Goal: Task Accomplishment & Management: Complete application form

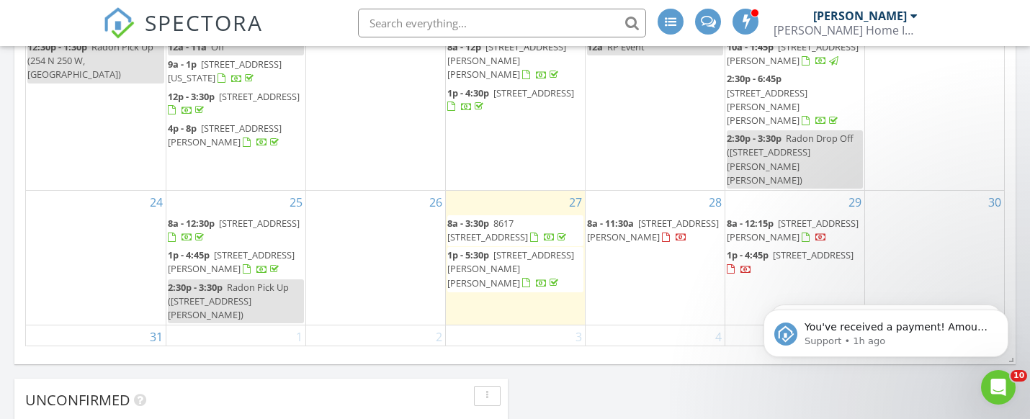
click at [650, 271] on div "28 8a - 11:30a 1210 Ridgeway Ave, Munster 46321" at bounding box center [654, 258] width 139 height 134
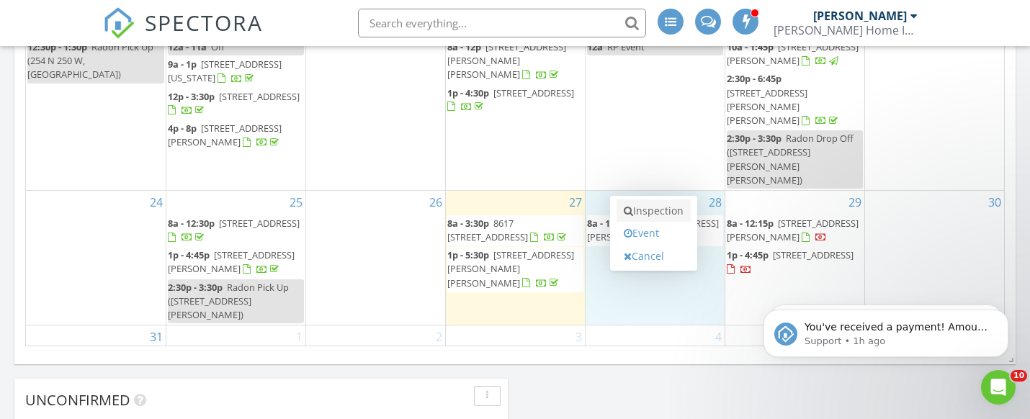
click at [660, 210] on link "Inspection" at bounding box center [653, 210] width 74 height 23
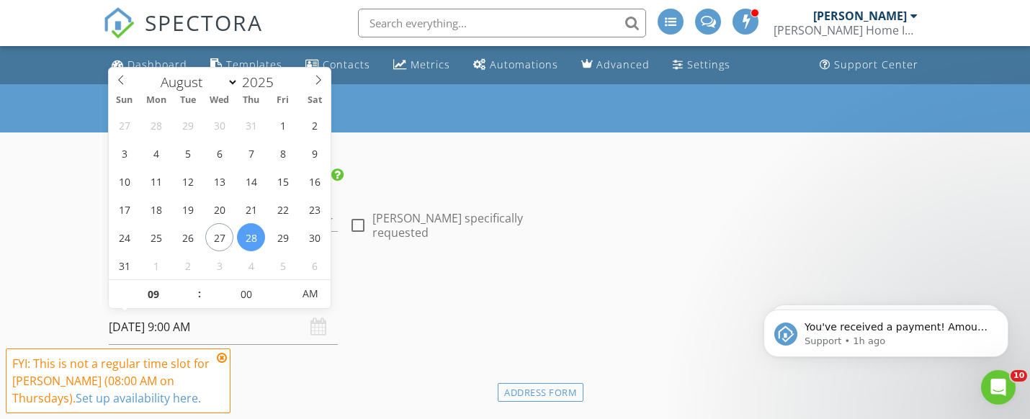
click at [162, 320] on input "08/28/2025 9:00 AM" at bounding box center [223, 327] width 229 height 35
type input "10"
type input "08/28/2025 10:00 AM"
click at [196, 286] on span at bounding box center [192, 287] width 10 height 14
type input "11"
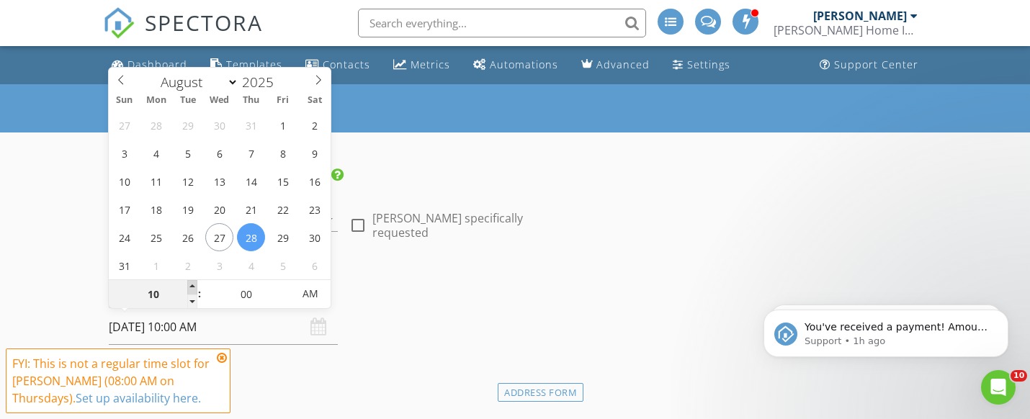
type input "08/28/2025 11:00 AM"
click at [196, 286] on span at bounding box center [192, 287] width 10 height 14
type input "12"
type input "08/28/2025 12:00 PM"
click at [196, 286] on span at bounding box center [192, 287] width 10 height 14
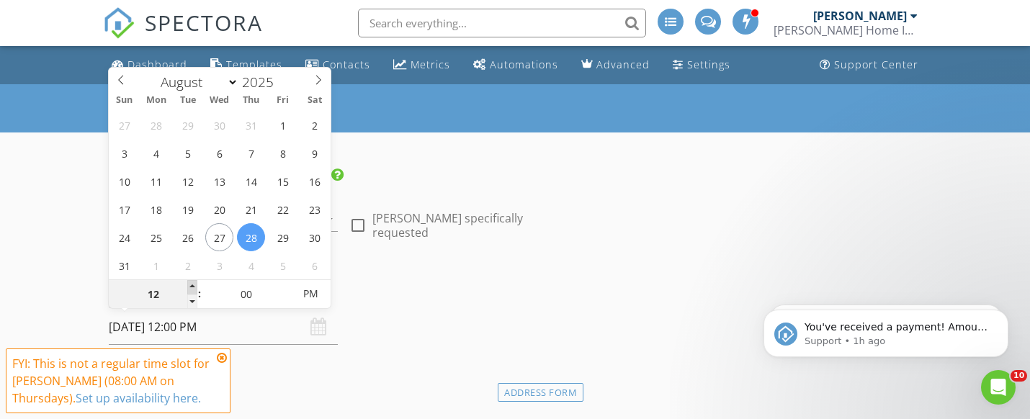
type input "01"
type input "08/28/2025 1:00 PM"
click at [196, 286] on span at bounding box center [192, 287] width 10 height 14
type input "12"
type input "08/28/2025 12:00 PM"
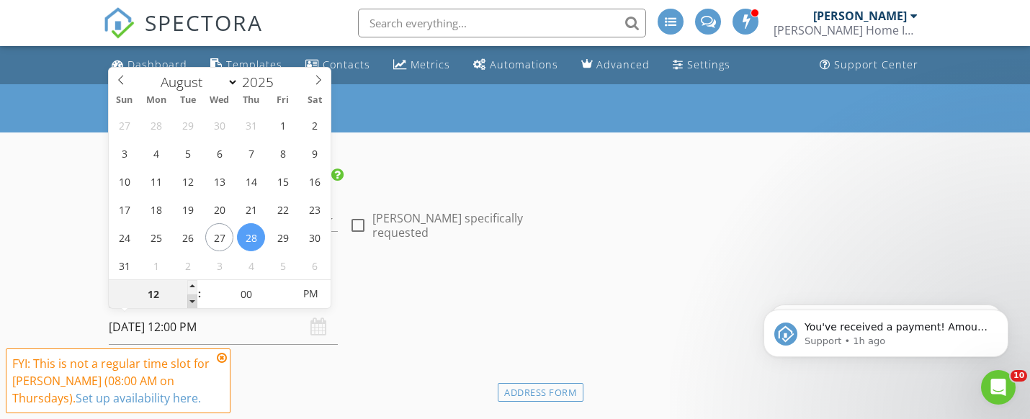
click at [194, 300] on span at bounding box center [192, 302] width 10 height 14
type input "05"
type input "08/28/2025 12:05 PM"
click at [286, 280] on span at bounding box center [285, 287] width 10 height 14
type input "10"
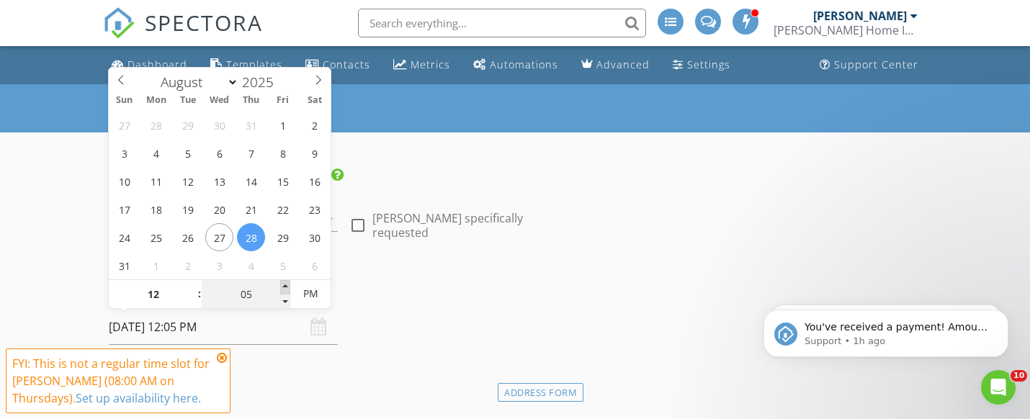
type input "08/28/2025 12:10 PM"
click at [286, 280] on span at bounding box center [285, 287] width 10 height 14
type input "15"
type input "08/28/2025 12:15 PM"
click at [286, 280] on span at bounding box center [285, 287] width 10 height 14
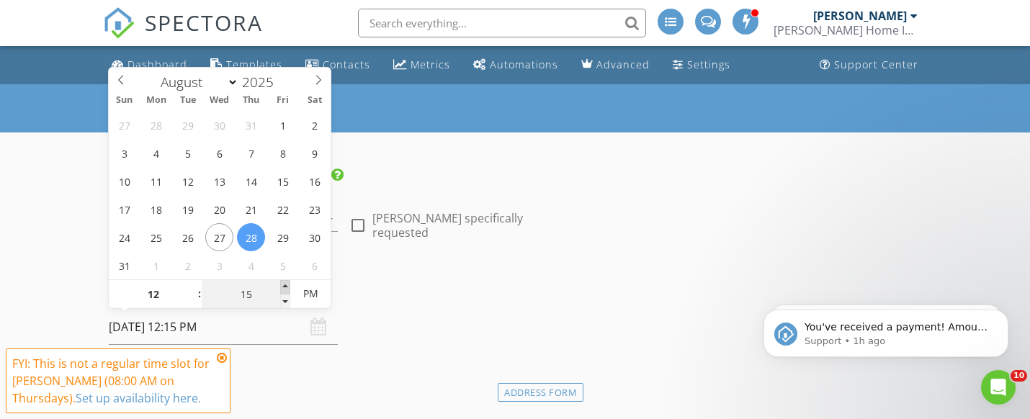
type input "20"
type input "08/28/2025 12:20 PM"
click at [286, 280] on span at bounding box center [285, 287] width 10 height 14
type input "25"
type input "08/28/2025 12:25 PM"
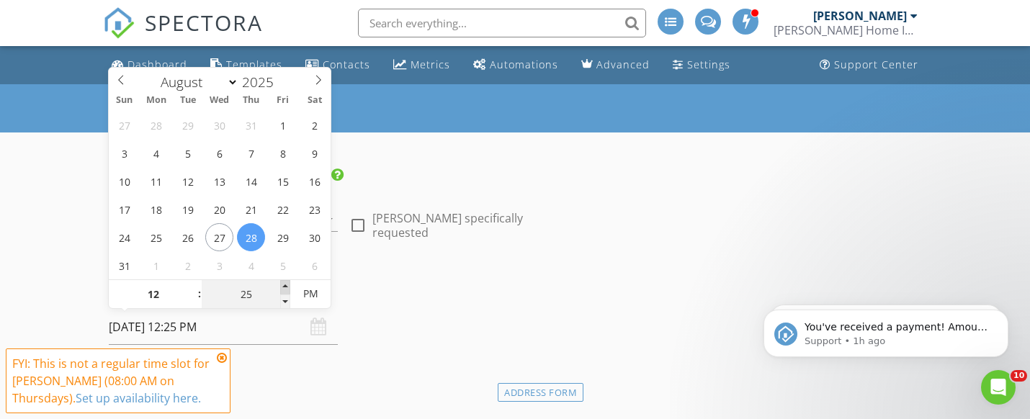
click at [286, 280] on span at bounding box center [285, 287] width 10 height 14
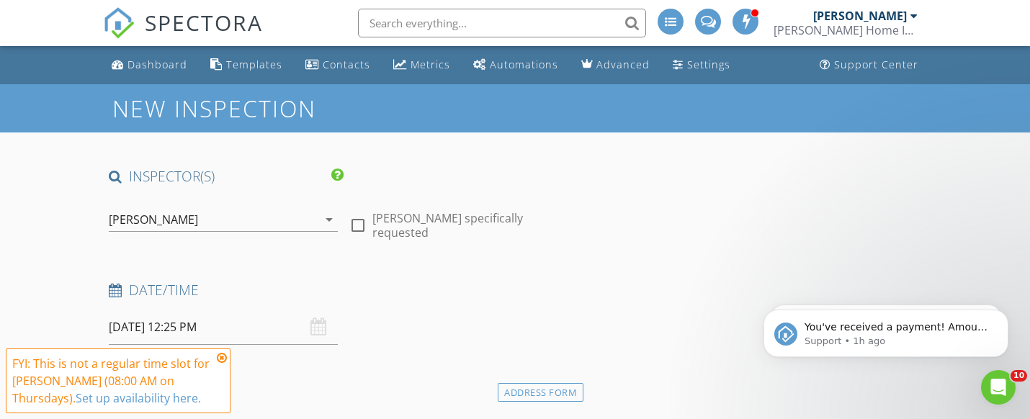
click at [361, 291] on h4 "Date/Time" at bounding box center [343, 290] width 469 height 19
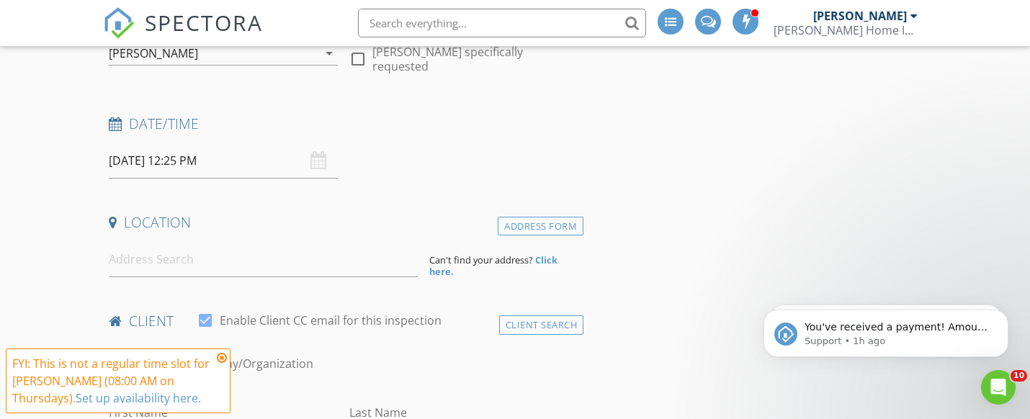
scroll to position [171, 0]
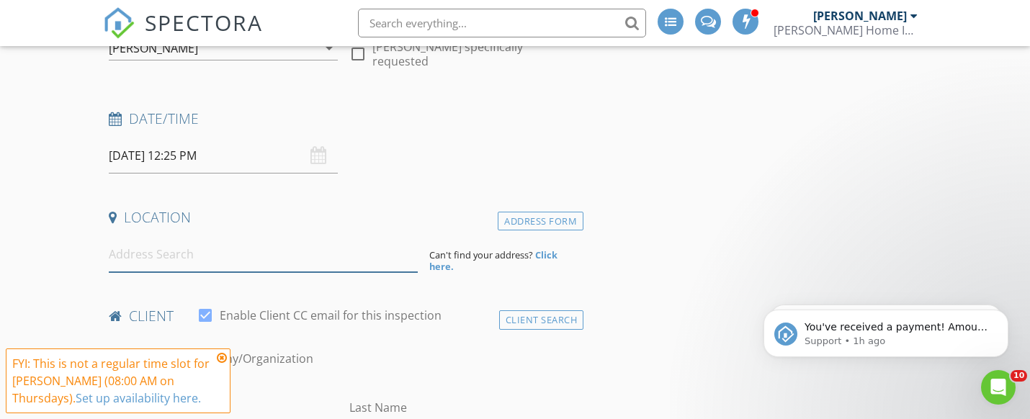
click at [230, 259] on input at bounding box center [263, 254] width 309 height 35
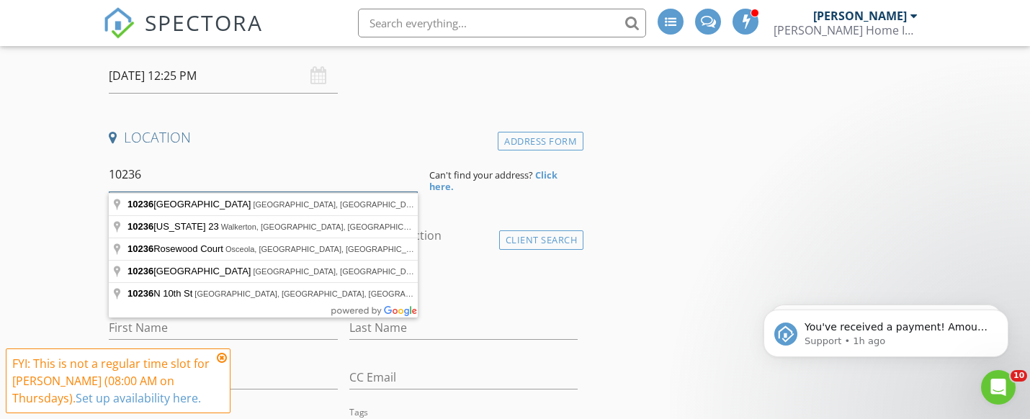
scroll to position [252, 0]
type input "10236 Prairie Avenue, Highland, IN, USA"
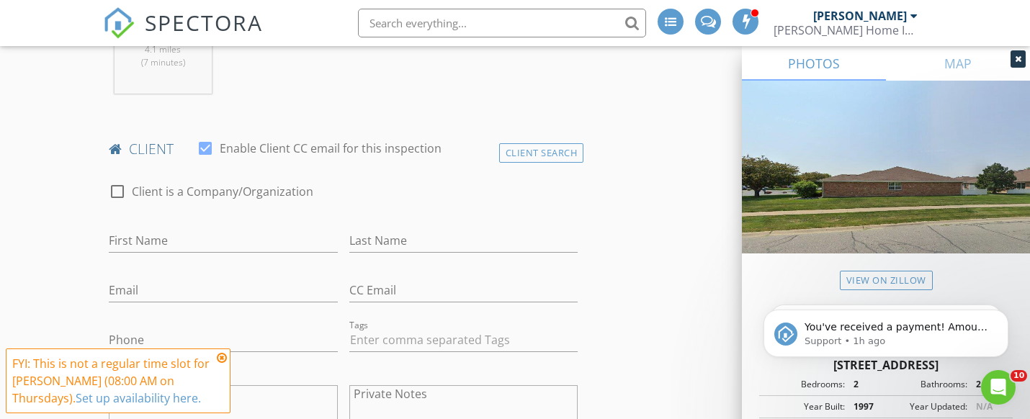
scroll to position [642, 0]
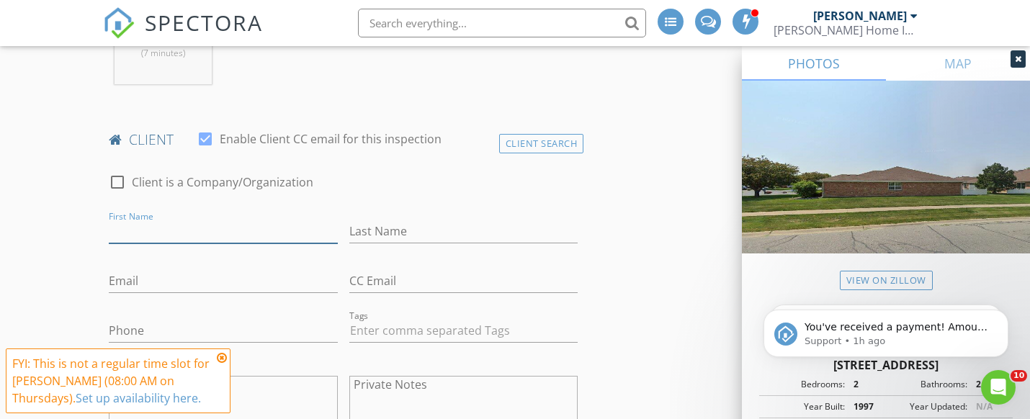
click at [257, 230] on input "First Name" at bounding box center [223, 232] width 229 height 24
type input "John & Teresa"
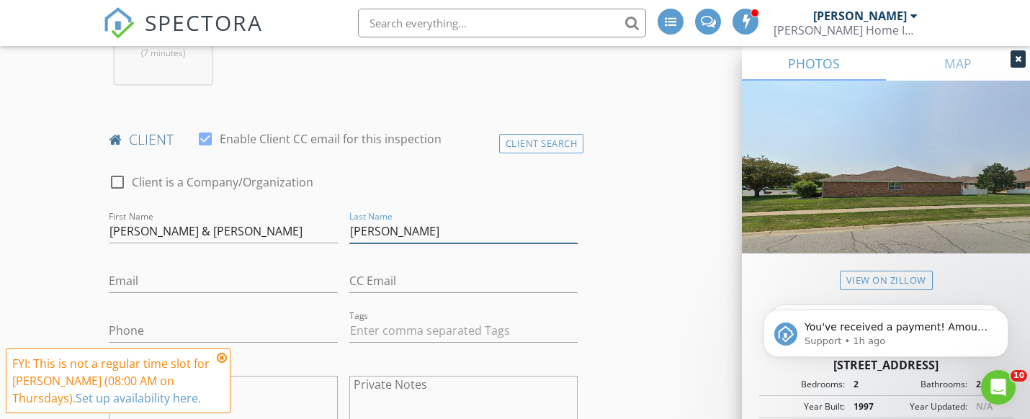
type input "Lowery"
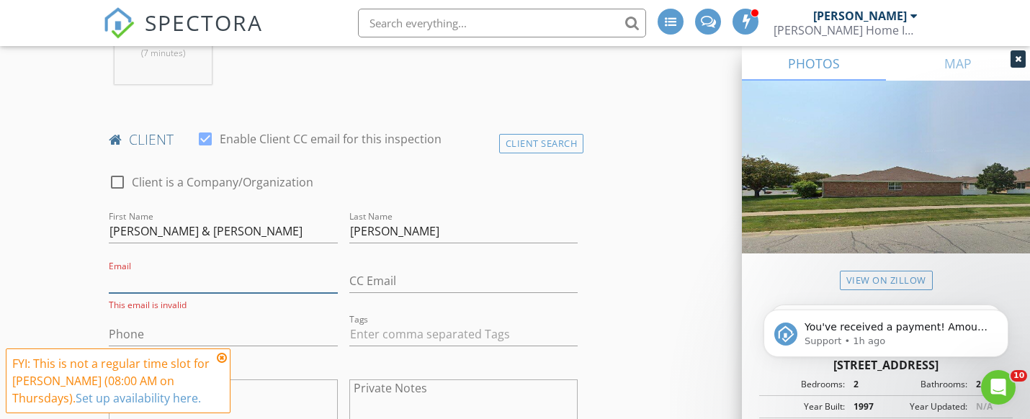
paste input "teresa.lowery@colliers.com"
type input "teresa.lowery@colliers.com"
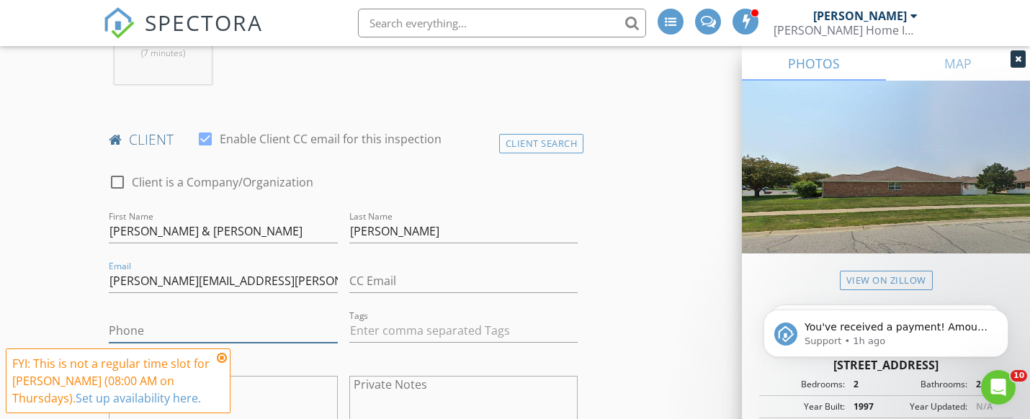
click at [210, 331] on input "Phone" at bounding box center [223, 331] width 229 height 24
paste input "713-202-3308"
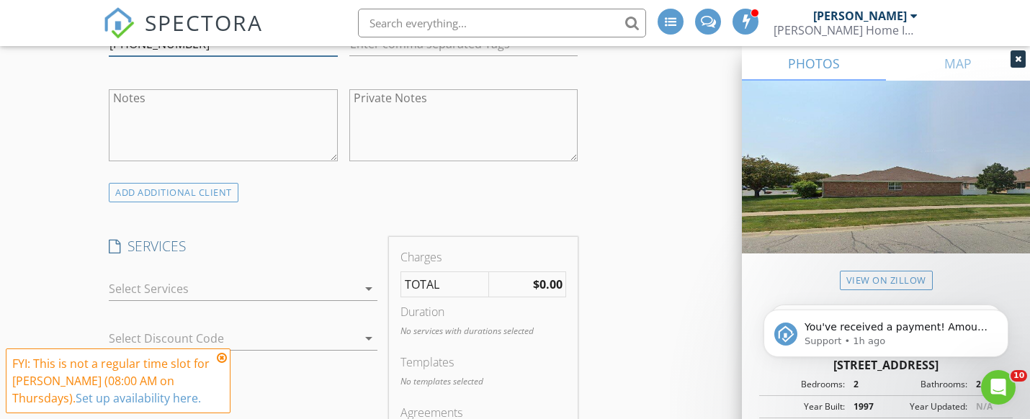
scroll to position [927, 0]
type input "713-202-3308"
click at [257, 300] on div at bounding box center [233, 290] width 248 height 23
click at [257, 300] on div "General Inspection" at bounding box center [291, 298] width 79 height 12
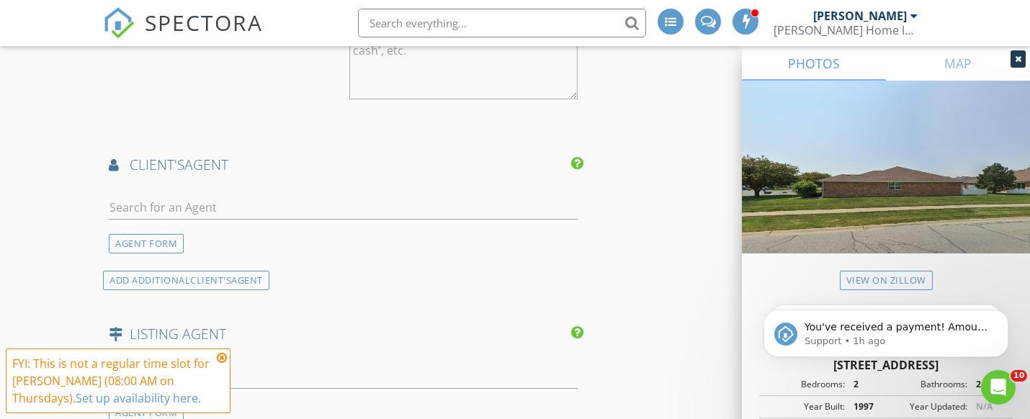
scroll to position [1603, 0]
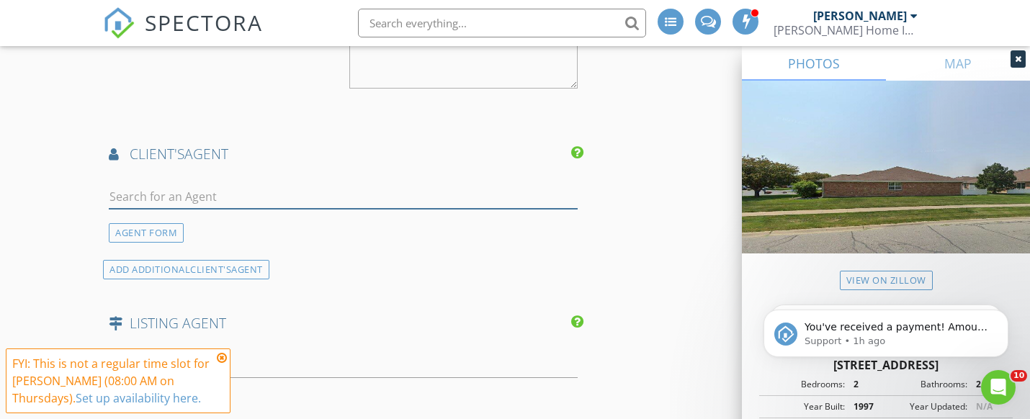
click at [450, 198] on input "text" at bounding box center [343, 197] width 469 height 24
type input "K"
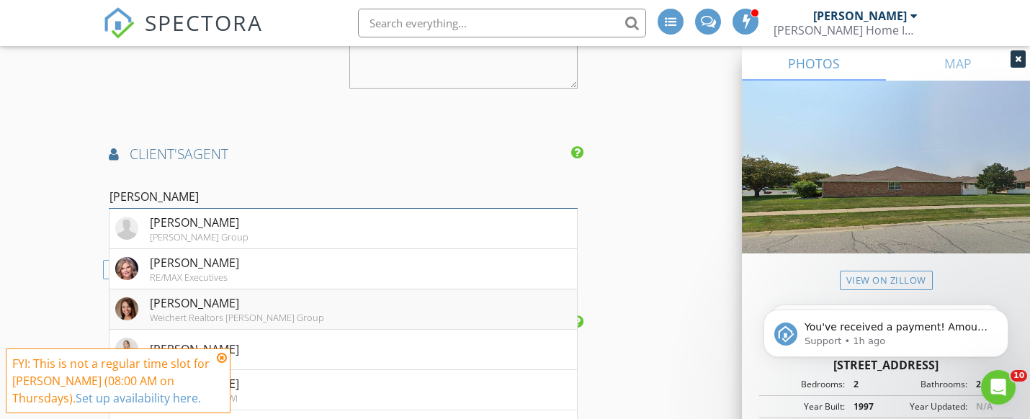
scroll to position [1704, 0]
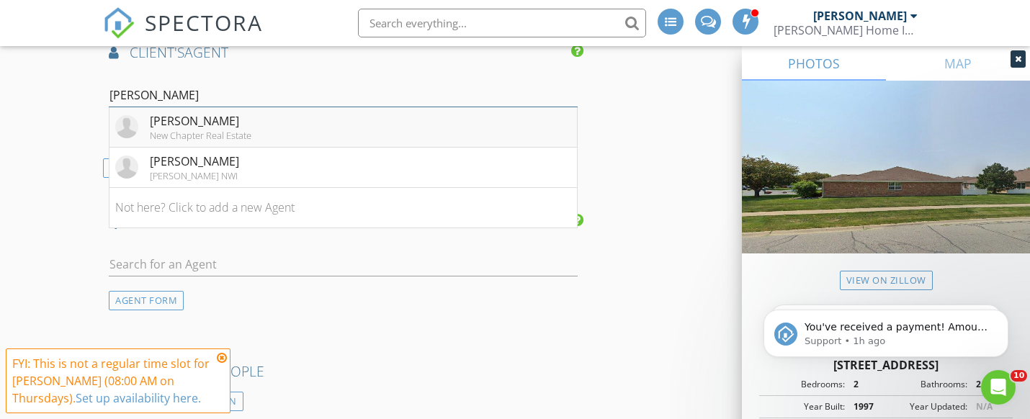
type input "Jessica k"
click at [174, 130] on div "Jessica Kish" at bounding box center [201, 120] width 102 height 17
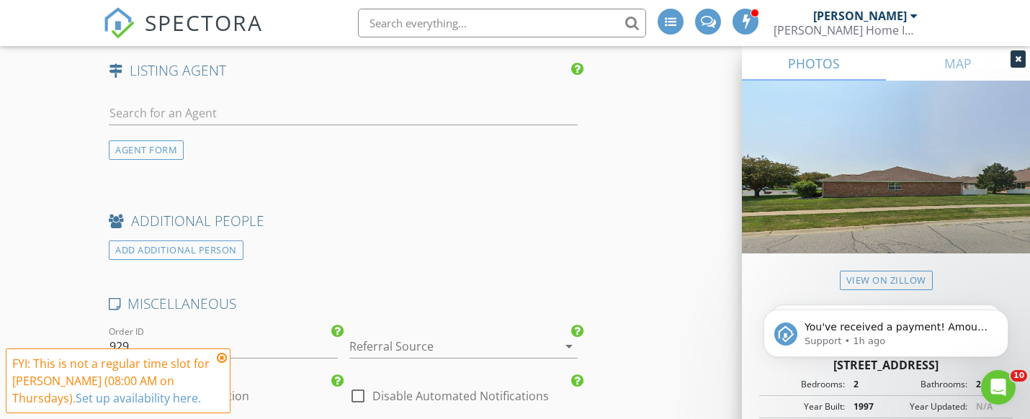
scroll to position [2167, 0]
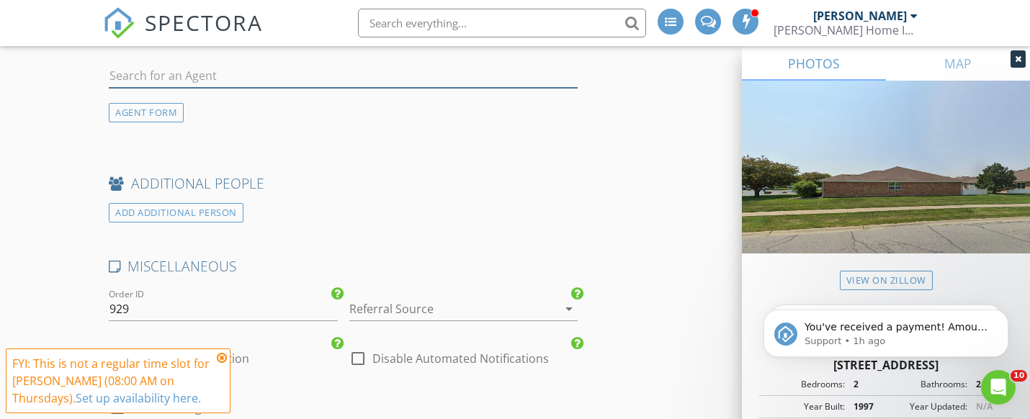
click at [374, 84] on input "text" at bounding box center [343, 76] width 469 height 24
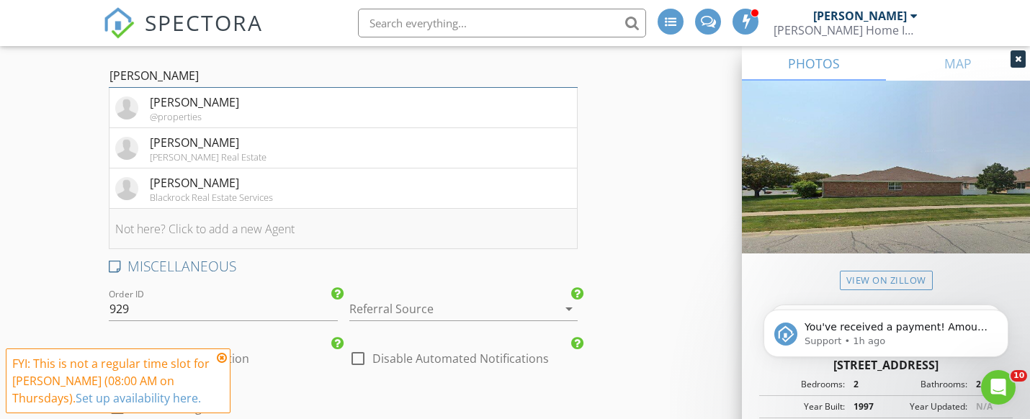
type input "dawn"
click at [148, 236] on li "Not here? Click to add a new Agent" at bounding box center [342, 229] width 467 height 40
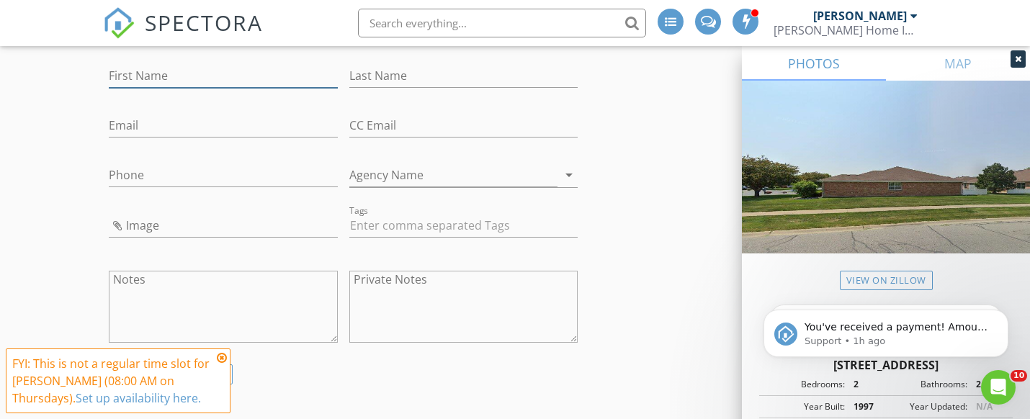
click at [139, 87] on input "First Name" at bounding box center [223, 76] width 229 height 24
type input "Dawn"
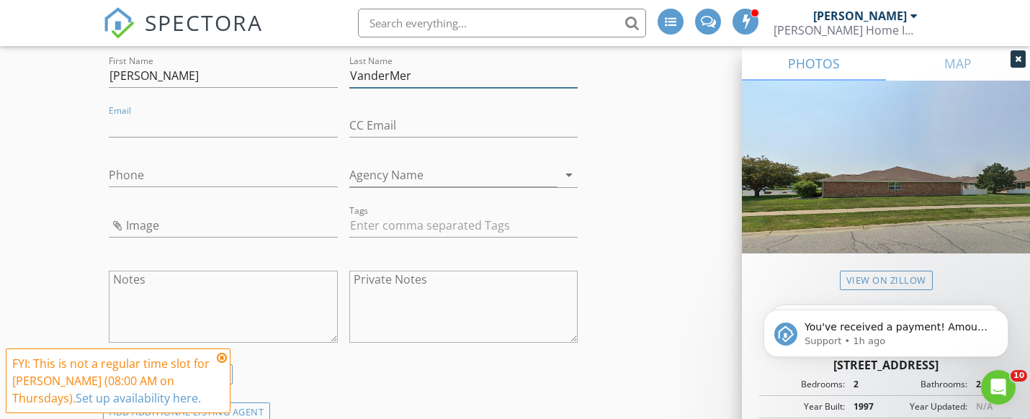
click at [398, 84] on input "VanderMer" at bounding box center [463, 76] width 229 height 24
type input "VanderMeer"
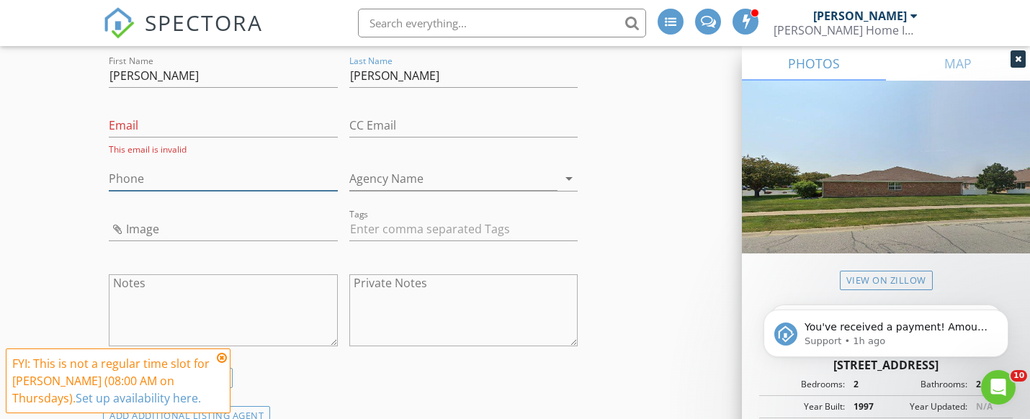
click at [235, 188] on input "Phone" at bounding box center [223, 179] width 229 height 24
type input "708-705-9292"
click at [121, 132] on input "Email" at bounding box center [223, 126] width 229 height 24
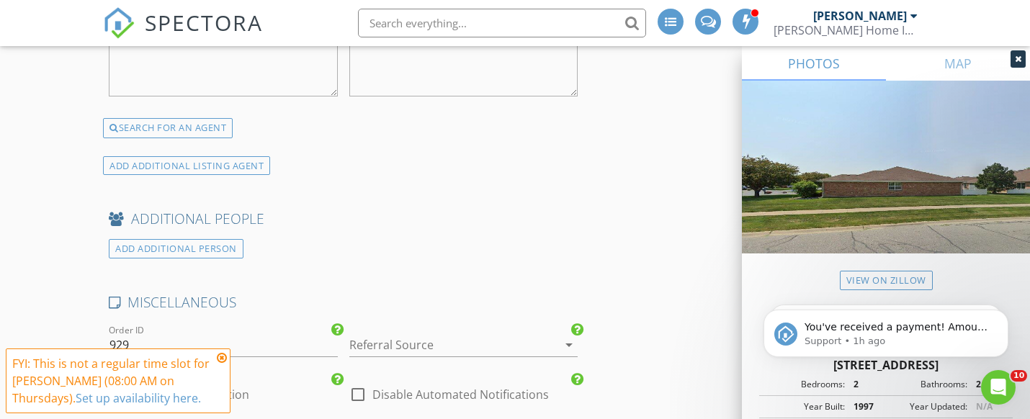
scroll to position [2474, 0]
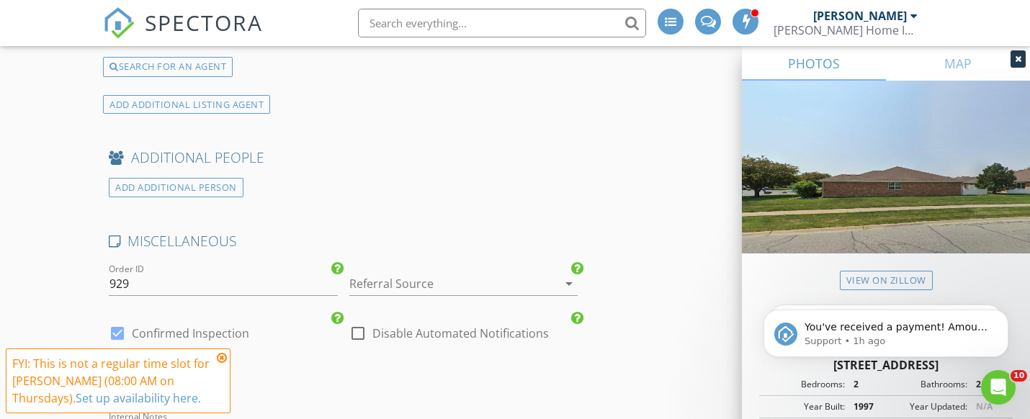
type input "dawnvandermeerrealtor@gmail.com"
click at [472, 295] on div at bounding box center [443, 283] width 189 height 23
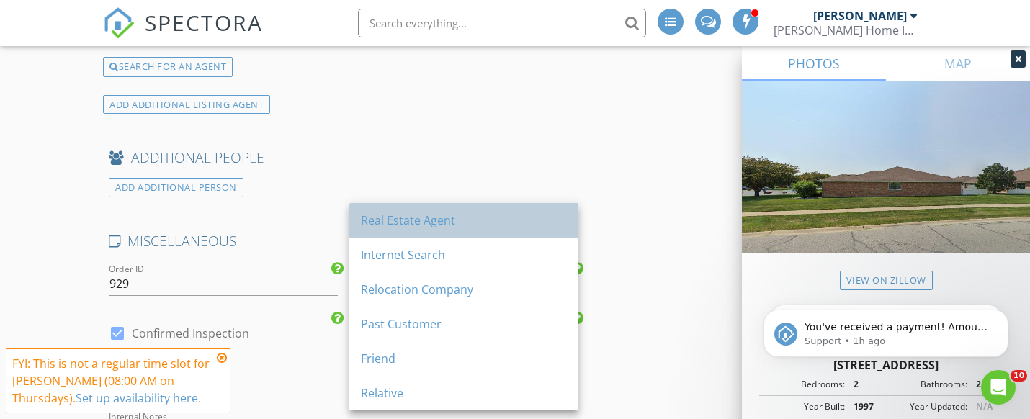
click at [493, 218] on div "Real Estate Agent" at bounding box center [464, 220] width 206 height 17
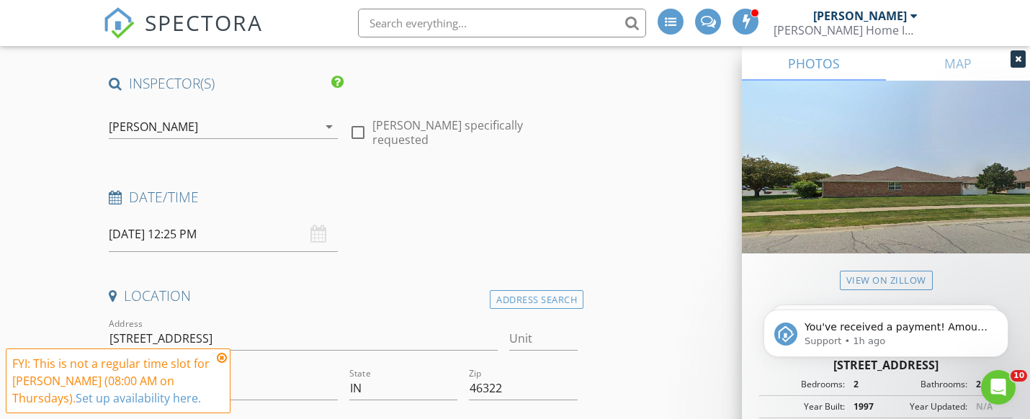
scroll to position [94, 0]
click at [197, 235] on input "08/28/2025 12:25 PM" at bounding box center [223, 233] width 229 height 35
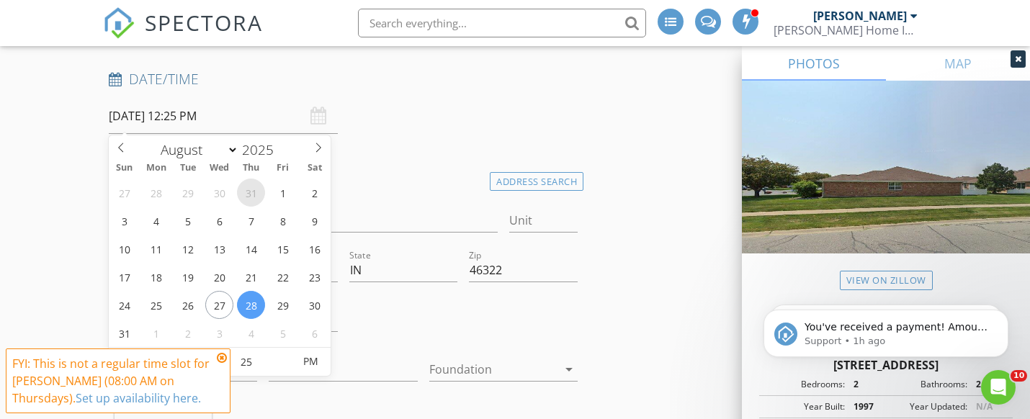
scroll to position [267, 0]
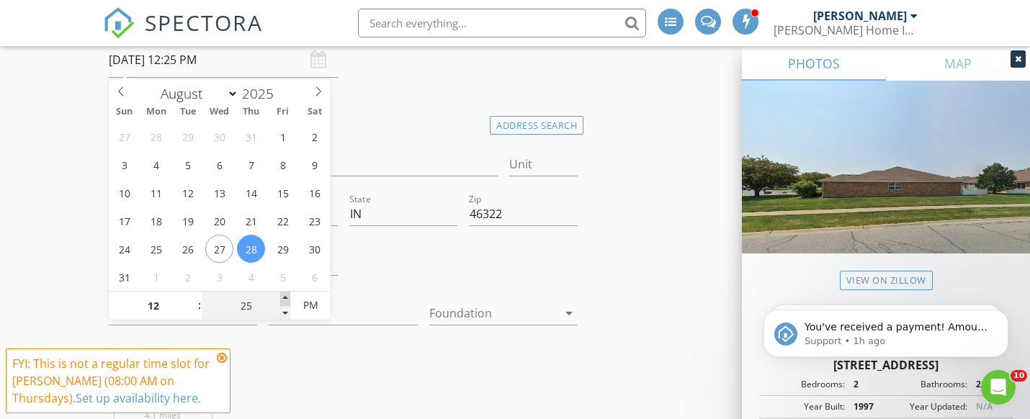
type input "30"
type input "08/28/2025 12:30 PM"
click at [285, 298] on span at bounding box center [285, 299] width 10 height 14
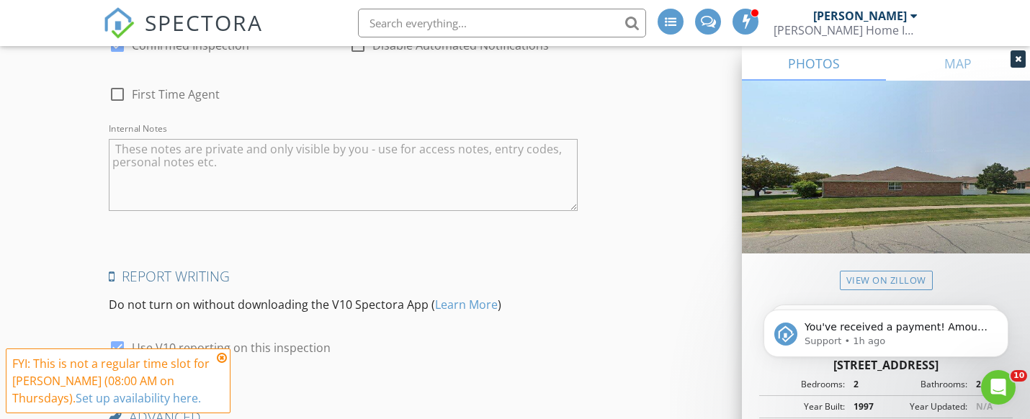
scroll to position [2929, 0]
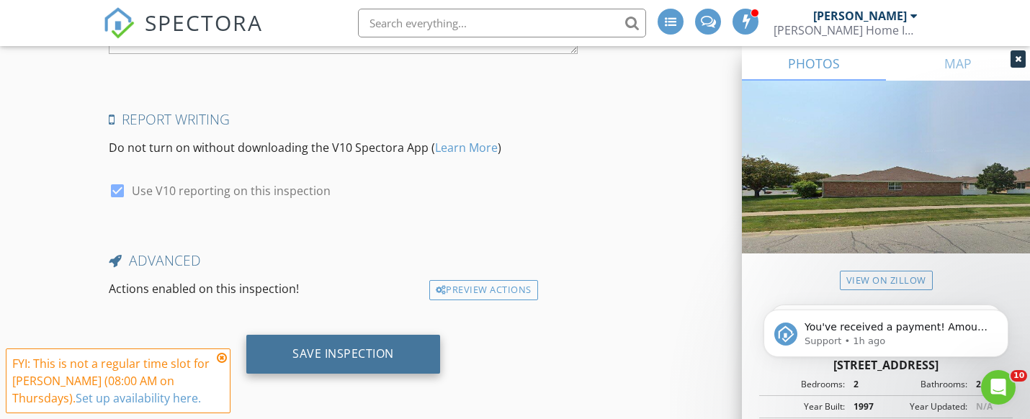
click at [372, 350] on div "Save Inspection" at bounding box center [343, 353] width 102 height 14
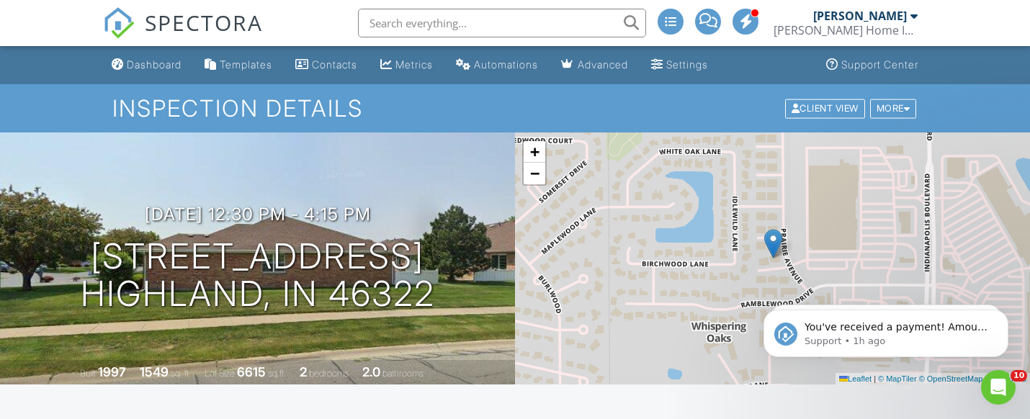
click at [145, 63] on div "Dashboard" at bounding box center [154, 64] width 55 height 12
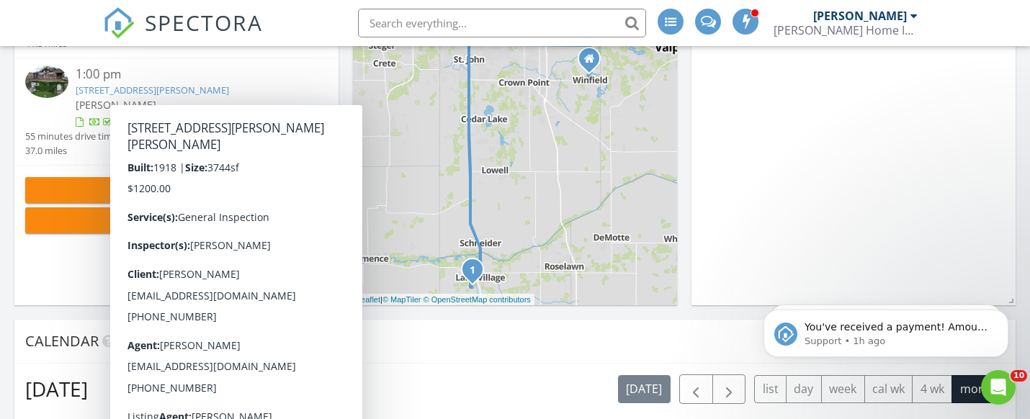
click at [89, 189] on div "New Inspection" at bounding box center [176, 189] width 279 height 15
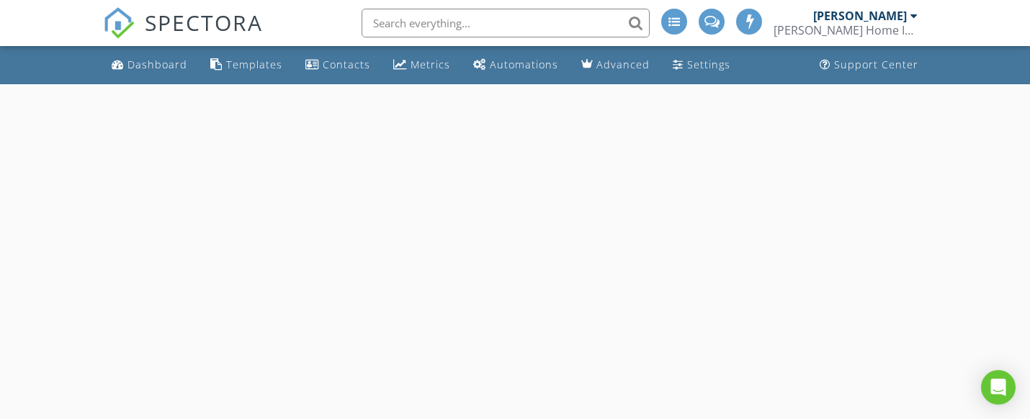
select select "7"
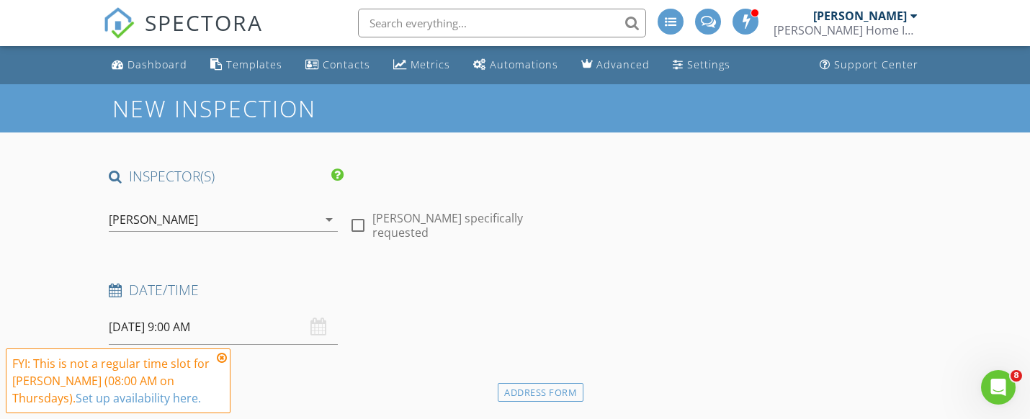
click at [220, 325] on input "[DATE] 9:00 AM" at bounding box center [223, 327] width 229 height 35
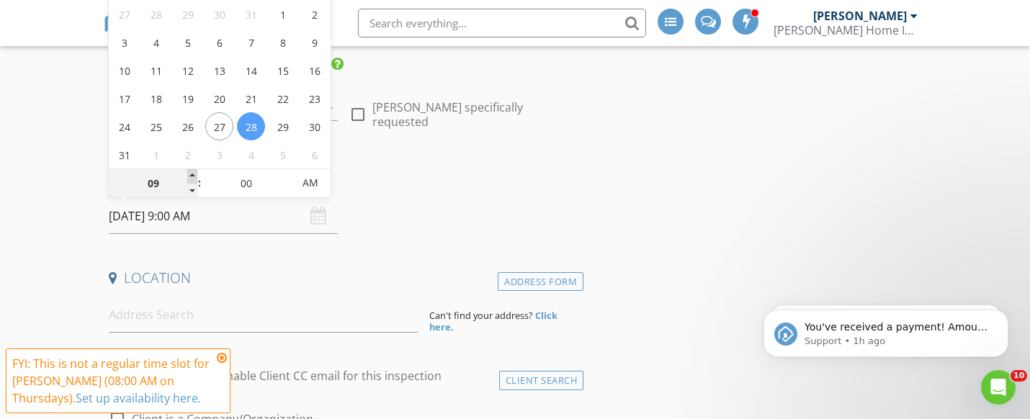
type input "10"
type input "08/28/2025 10:00 AM"
click at [190, 174] on span at bounding box center [192, 176] width 10 height 14
type input "11"
type input "08/28/2025 11:00 AM"
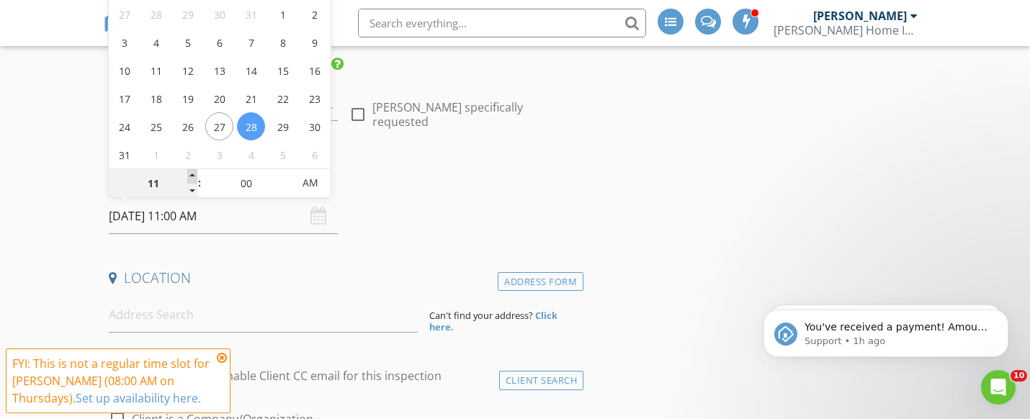
click at [190, 174] on span at bounding box center [192, 176] width 10 height 14
type input "12"
type input "08/28/2025 12:00 PM"
click at [190, 174] on span at bounding box center [192, 176] width 10 height 14
type input "01"
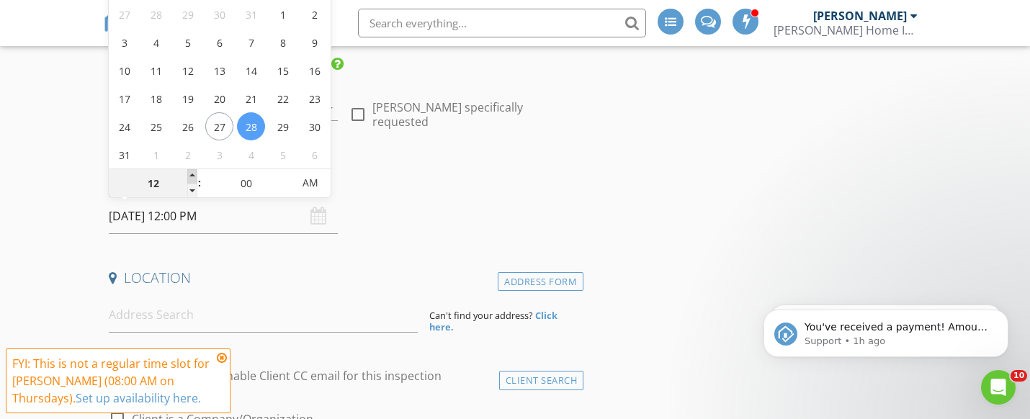
type input "08/28/2025 1:00 PM"
click at [190, 174] on span at bounding box center [192, 176] width 10 height 14
type input "02"
type input "08/28/2025 2:00 PM"
click at [190, 174] on span at bounding box center [192, 176] width 10 height 14
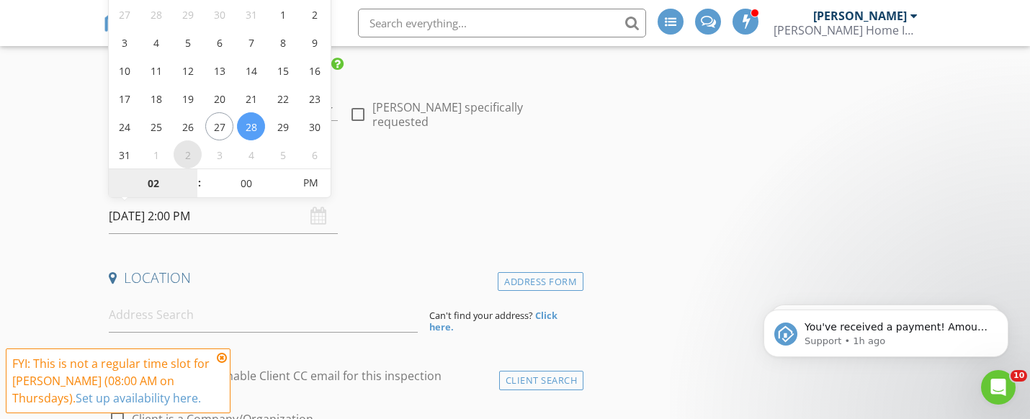
select select "8"
type input "09/02/2025 2:00 PM"
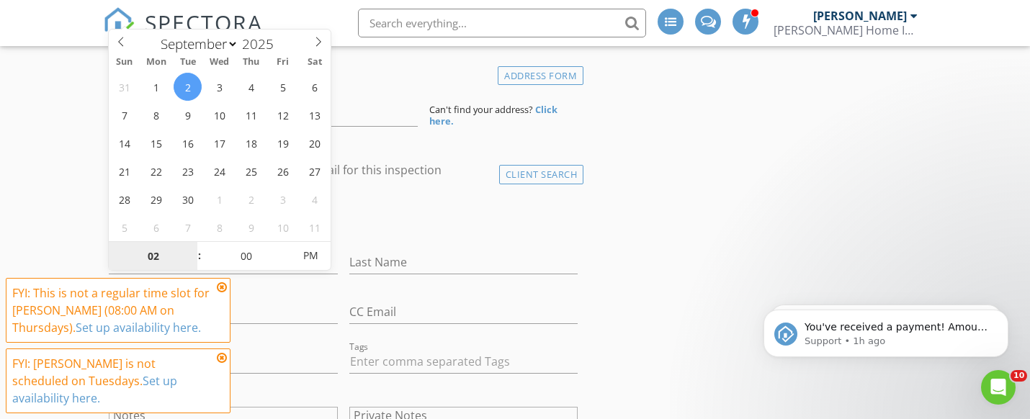
scroll to position [318, 0]
type input "03"
type input "09/02/2025 3:00 PM"
click at [194, 246] on span at bounding box center [192, 248] width 10 height 14
type input "05"
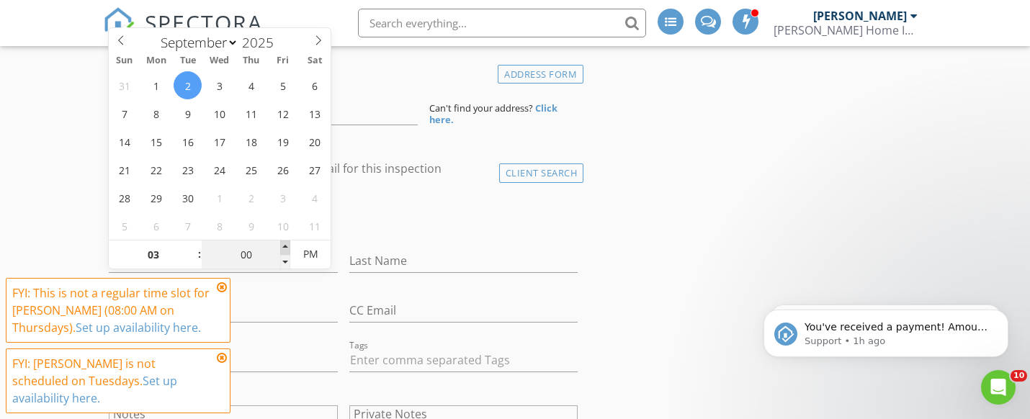
type input "09/02/2025 3:05 PM"
click at [283, 243] on span at bounding box center [285, 248] width 10 height 14
type input "10"
type input "09/02/2025 3:10 PM"
click at [283, 243] on span at bounding box center [285, 248] width 10 height 14
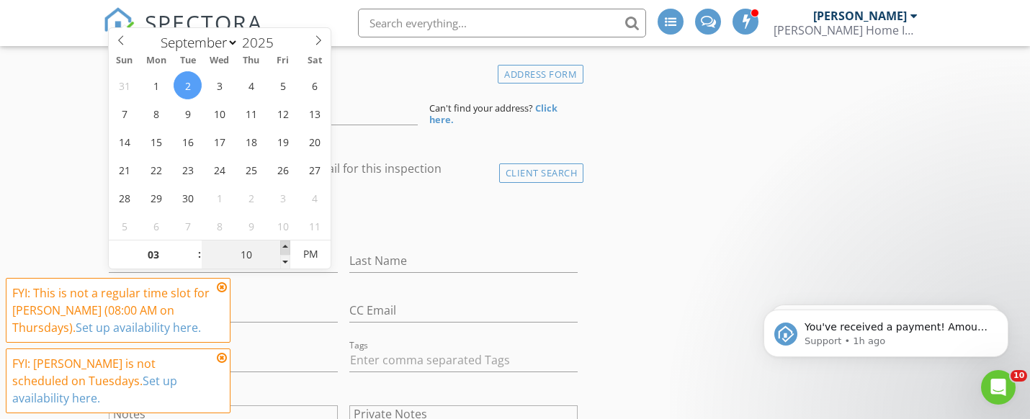
type input "15"
type input "09/02/2025 3:15 PM"
click at [283, 243] on span at bounding box center [285, 248] width 10 height 14
type input "20"
type input "09/02/2025 3:20 PM"
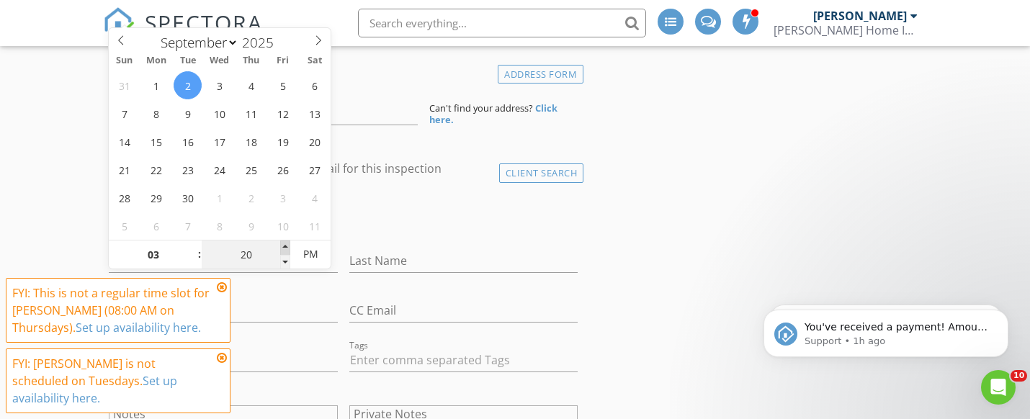
click at [283, 243] on span at bounding box center [285, 248] width 10 height 14
type input "25"
type input "09/02/2025 3:25 PM"
click at [283, 243] on span at bounding box center [285, 248] width 10 height 14
type input "30"
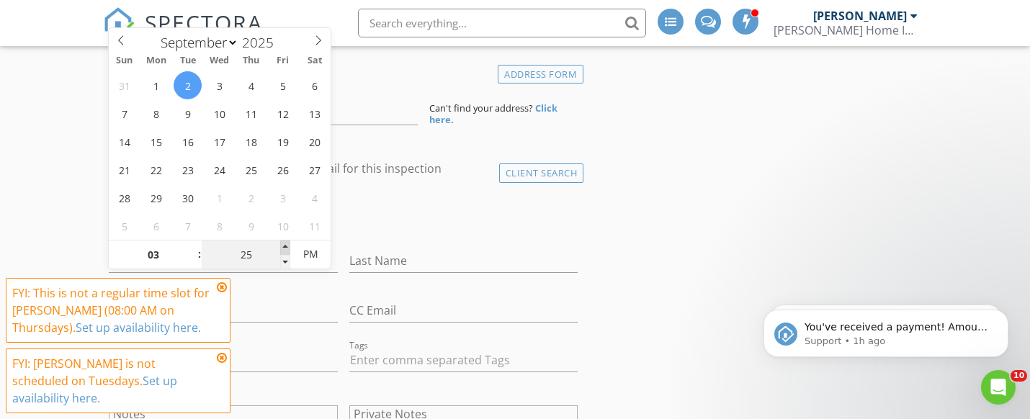
type input "[DATE] 3:30 PM"
click at [283, 243] on span at bounding box center [285, 248] width 10 height 14
click at [366, 253] on input "Last Name" at bounding box center [463, 261] width 229 height 24
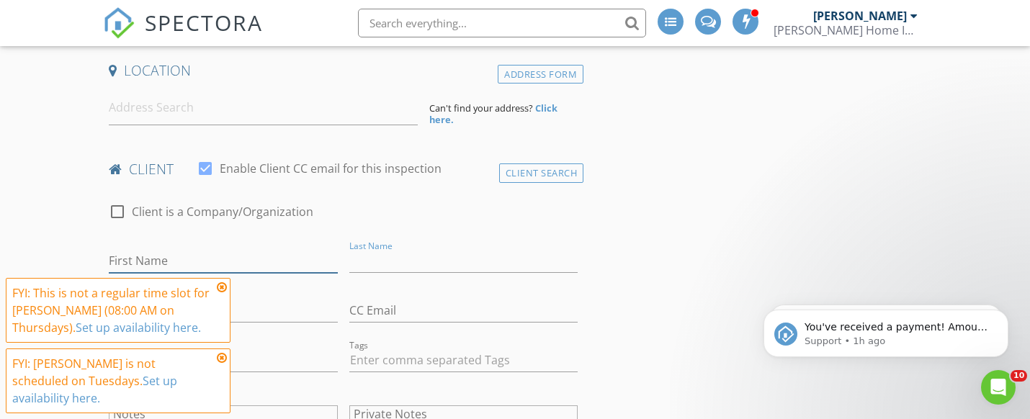
click at [269, 251] on input "First Name" at bounding box center [223, 261] width 229 height 24
type input "[PERSON_NAME] & [PERSON_NAME]"
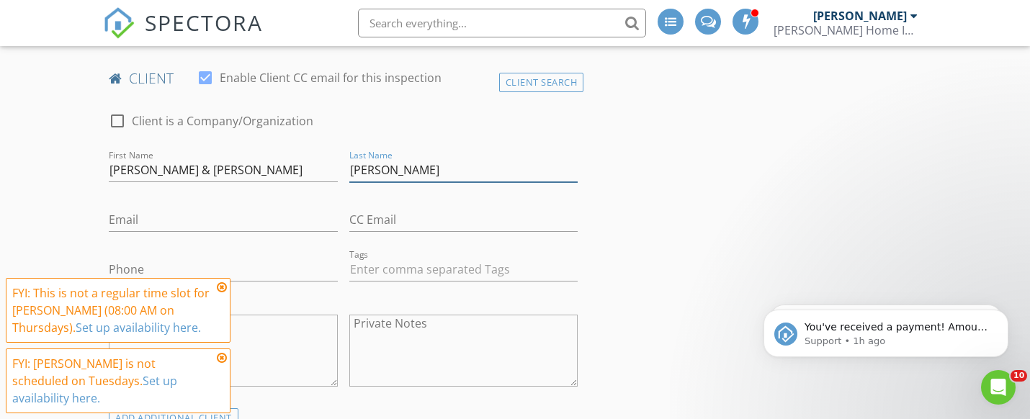
scroll to position [408, 0]
type input "[PERSON_NAME]"
click at [250, 223] on input "Email" at bounding box center [223, 222] width 229 height 24
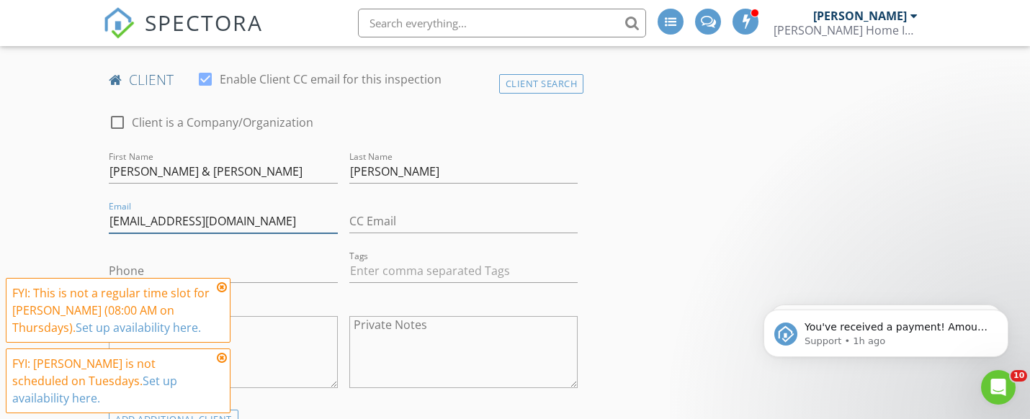
type input "[EMAIL_ADDRESS][DOMAIN_NAME]"
click at [253, 264] on input "Phone" at bounding box center [223, 271] width 229 height 24
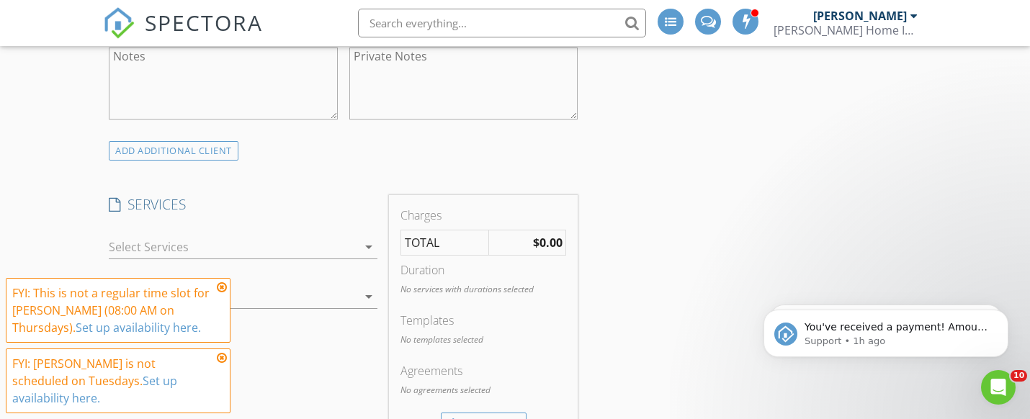
scroll to position [681, 0]
type input "[PHONE_NUMBER]"
click at [354, 244] on div at bounding box center [233, 241] width 248 height 23
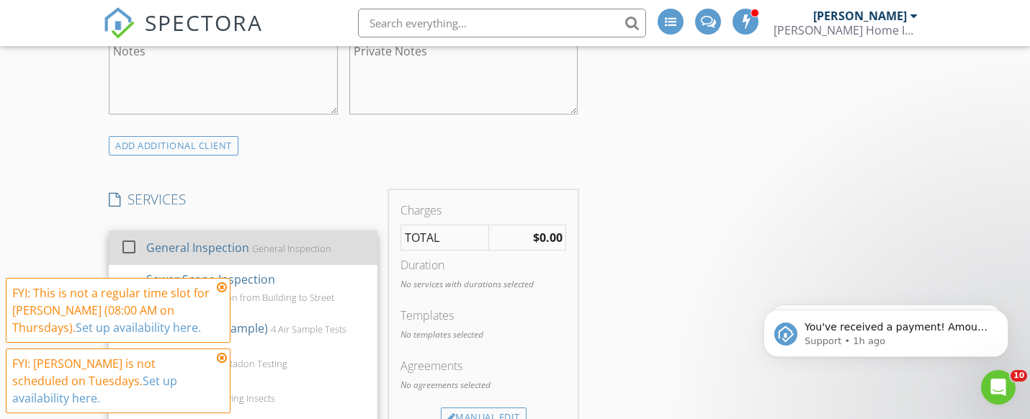
click at [338, 250] on div "General Inspection General Inspection" at bounding box center [256, 247] width 220 height 29
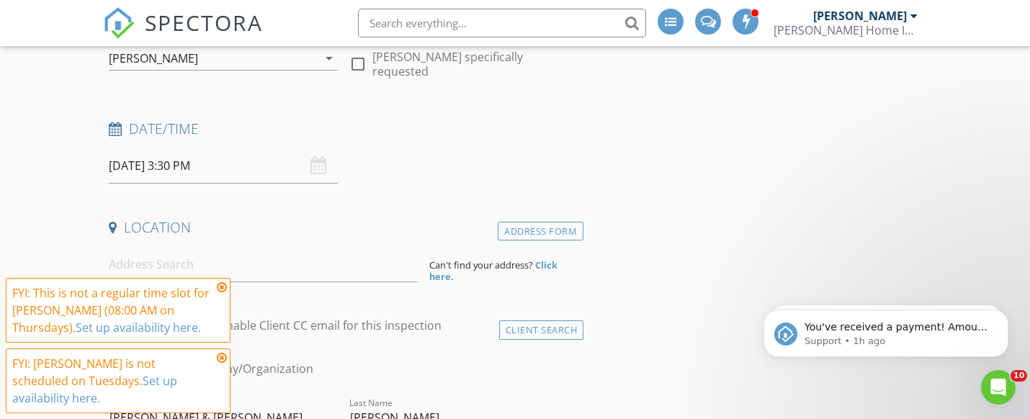
scroll to position [187, 0]
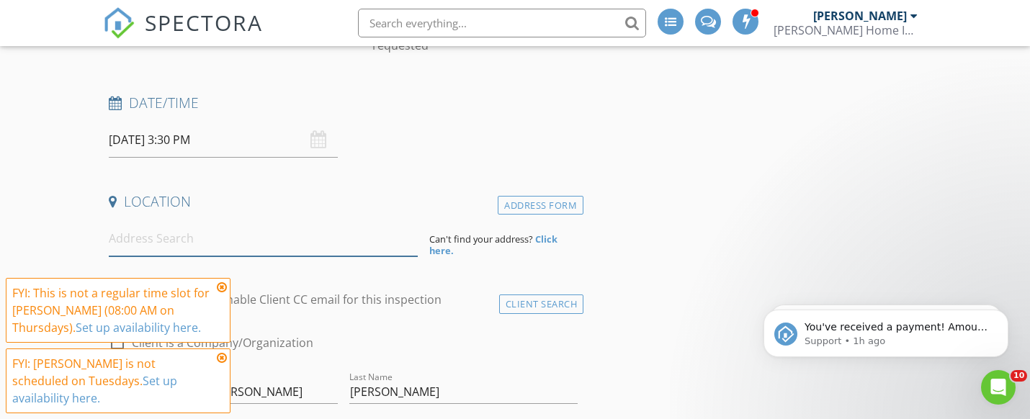
click at [330, 245] on input at bounding box center [263, 238] width 309 height 35
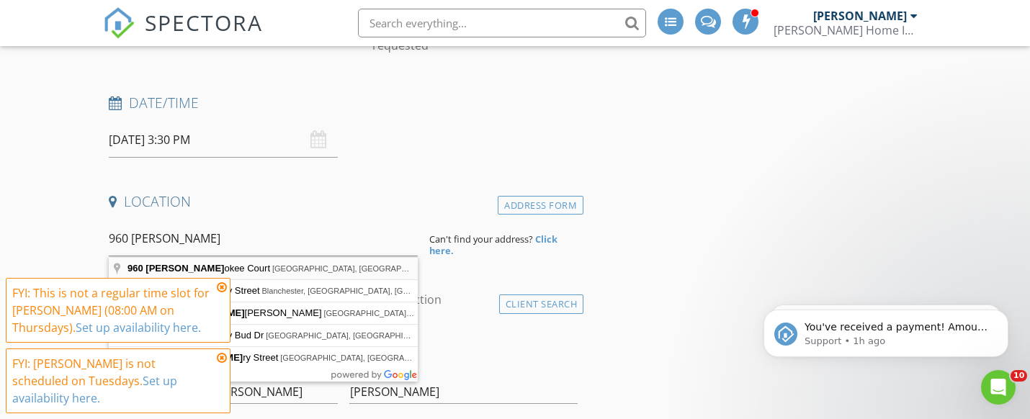
type input "960 Cherokee Court, Crown Point, IN, USA"
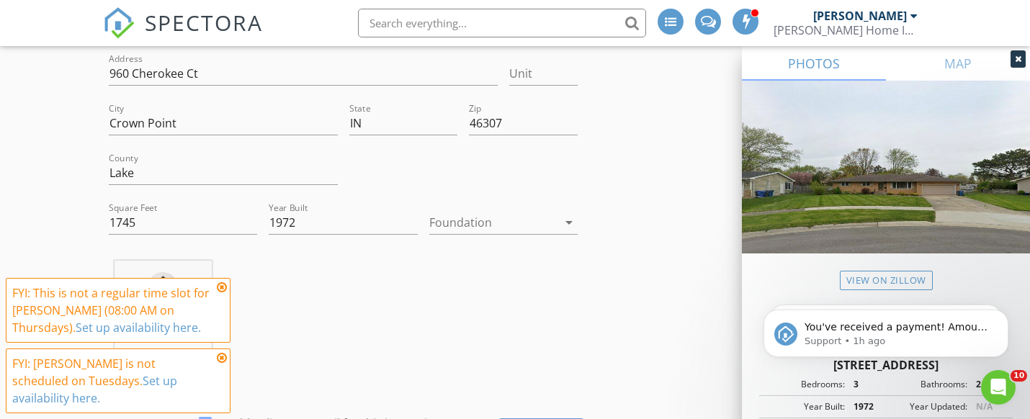
scroll to position [366, 0]
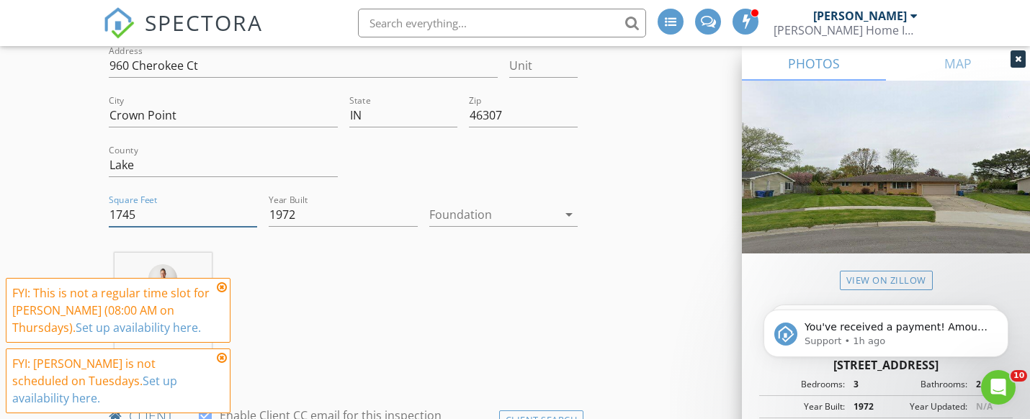
drag, startPoint x: 143, startPoint y: 212, endPoint x: 79, endPoint y: 210, distance: 63.4
type input "2850"
click at [513, 292] on div "Colt Contreras 7.1 miles (26 minutes)" at bounding box center [343, 313] width 480 height 120
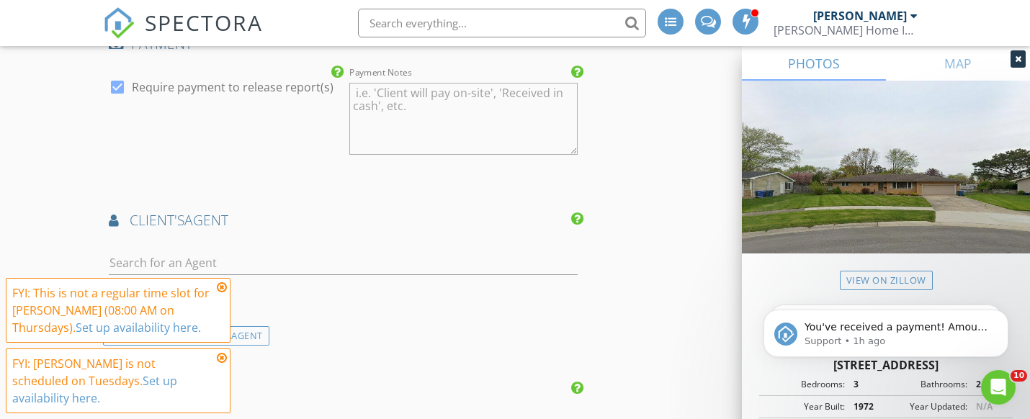
scroll to position [1541, 0]
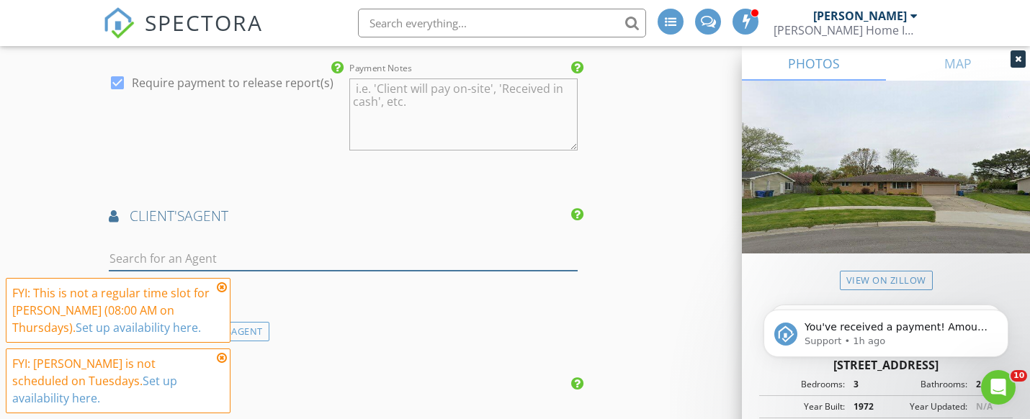
click at [483, 264] on input "text" at bounding box center [343, 259] width 469 height 24
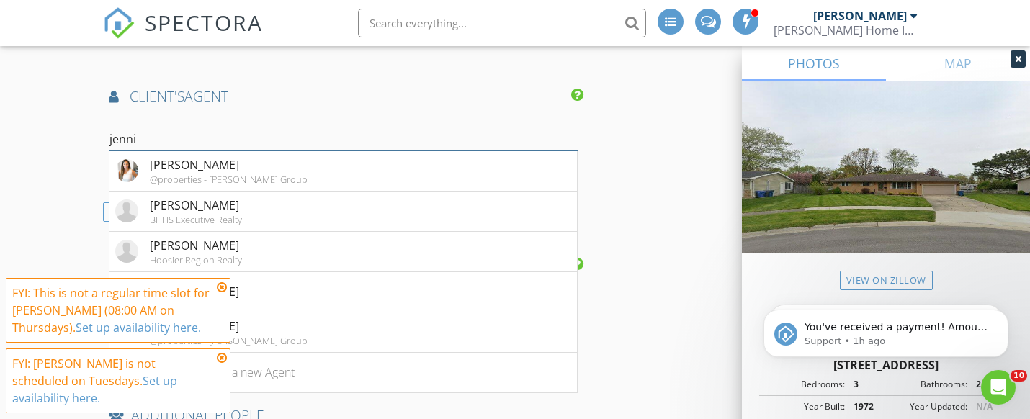
scroll to position [1661, 0]
type input "jenni"
click at [297, 259] on li "Jennifer Podgorny Hoosier Region Realty" at bounding box center [342, 251] width 467 height 40
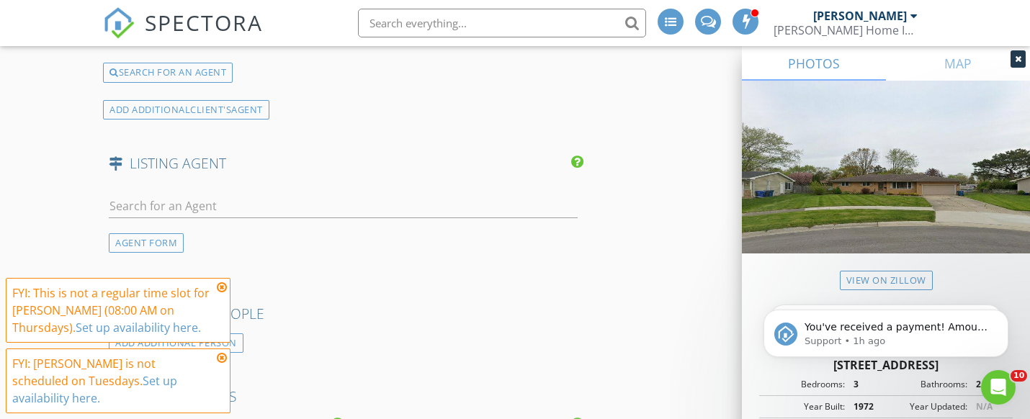
scroll to position [2062, 0]
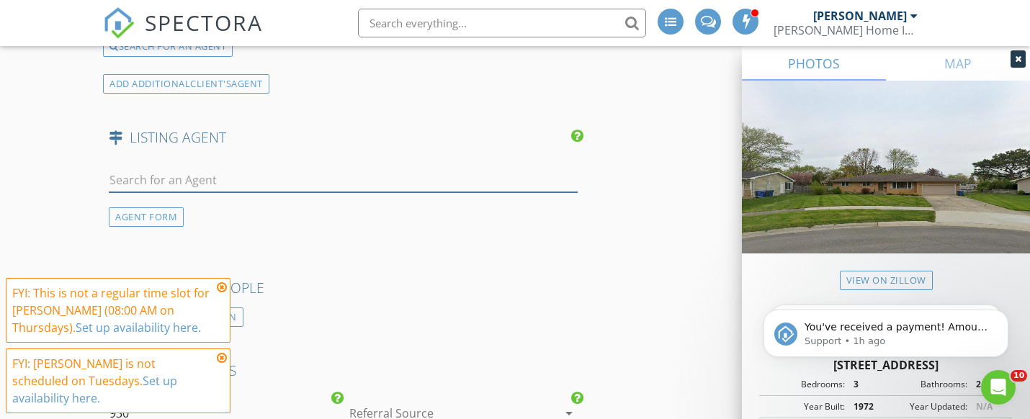
click at [439, 182] on input "text" at bounding box center [343, 180] width 469 height 24
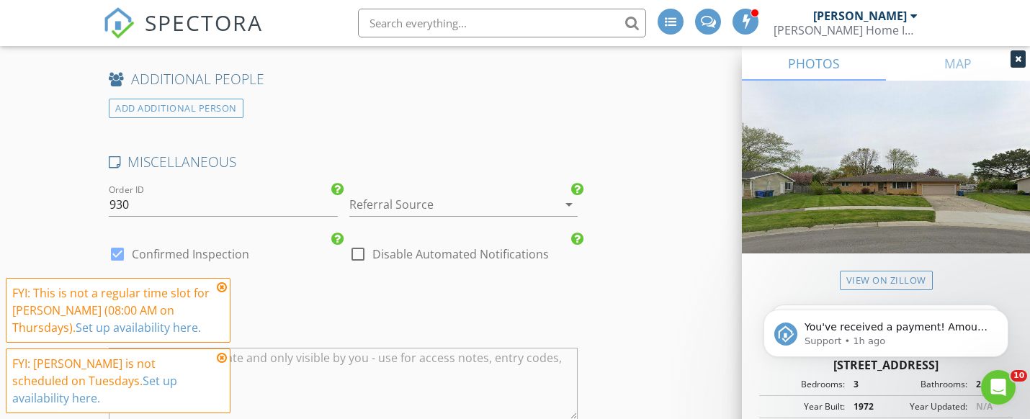
scroll to position [2310, 0]
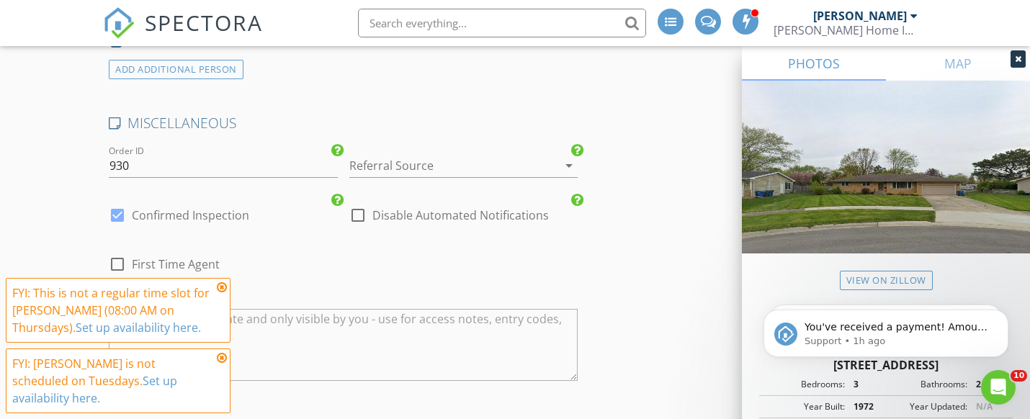
click at [497, 162] on div "Referral Source arrow_drop_down" at bounding box center [463, 168] width 229 height 47
click at [490, 174] on div at bounding box center [443, 165] width 189 height 23
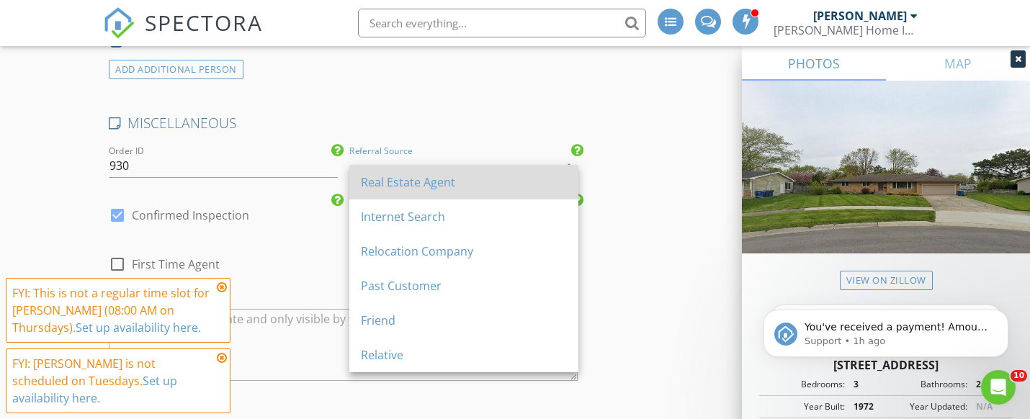
click at [488, 174] on div "Real Estate Agent" at bounding box center [464, 182] width 206 height 17
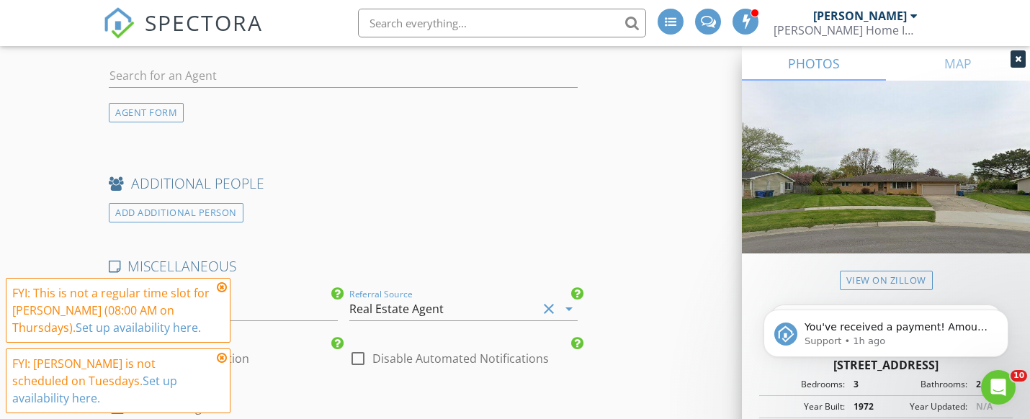
scroll to position [2172, 0]
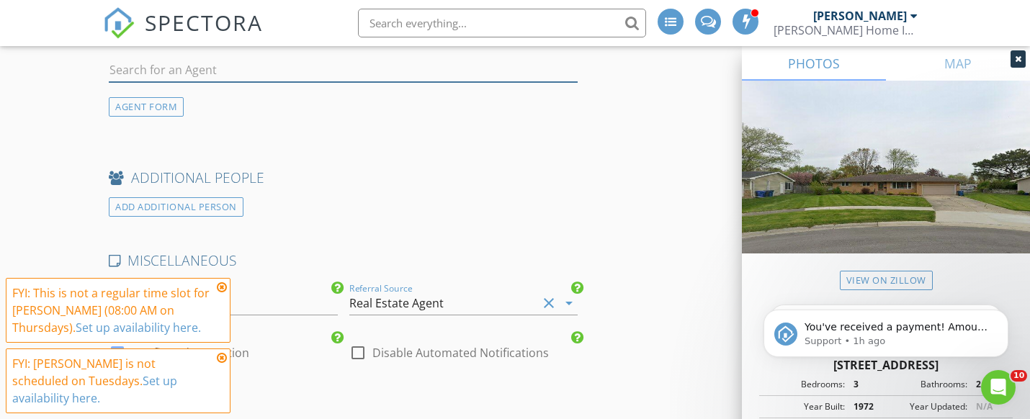
click at [256, 76] on input "text" at bounding box center [343, 70] width 469 height 24
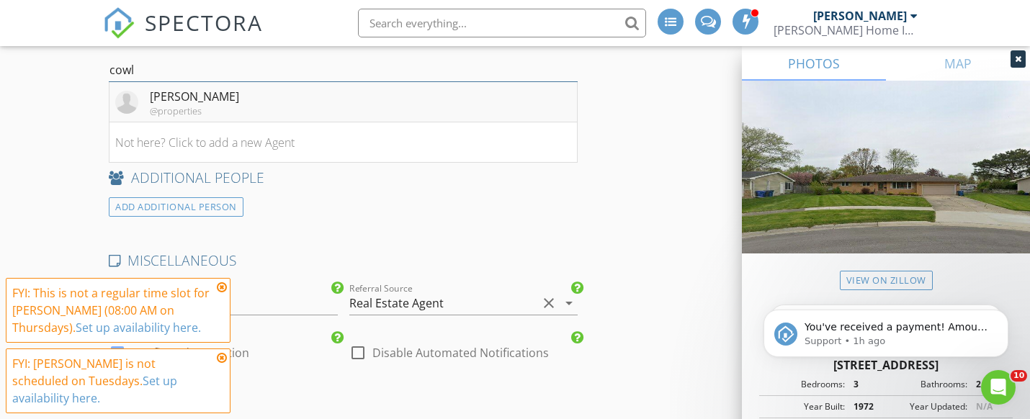
type input "cowl"
click at [208, 105] on div "[PERSON_NAME]" at bounding box center [194, 96] width 89 height 17
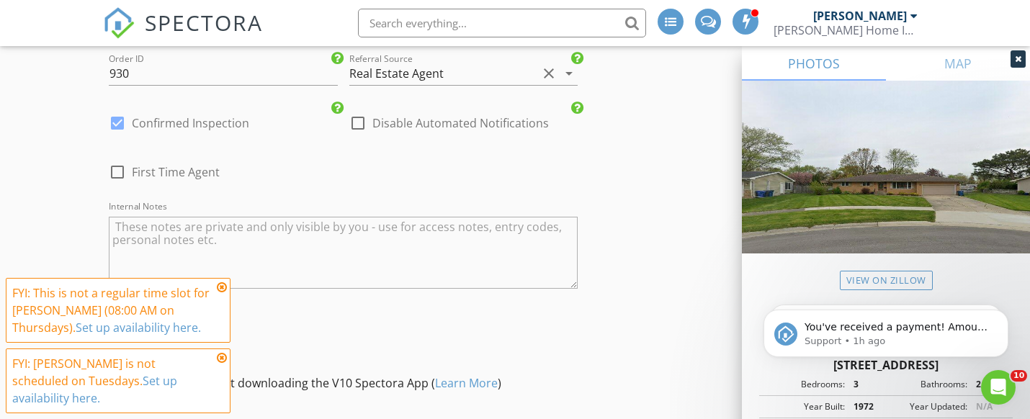
scroll to position [2940, 0]
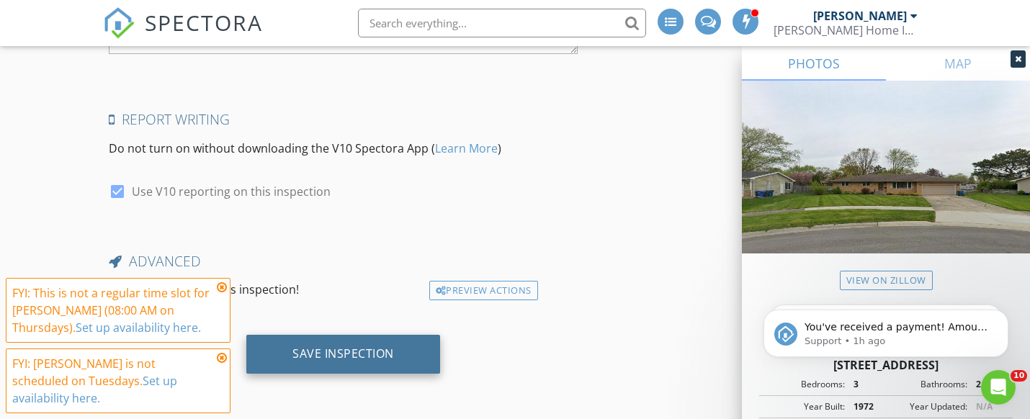
click at [353, 350] on div "Save Inspection" at bounding box center [343, 353] width 102 height 14
